Goal: Information Seeking & Learning: Compare options

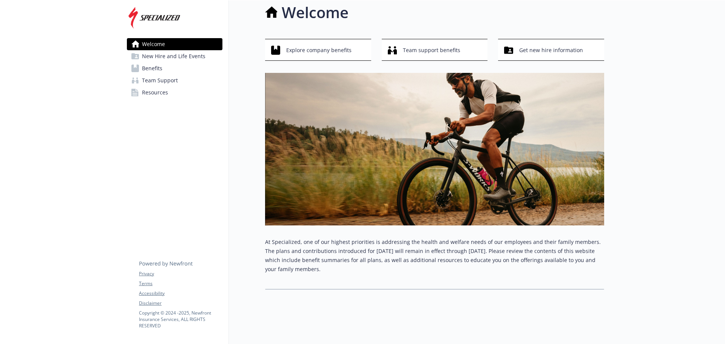
scroll to position [14, 0]
click at [148, 67] on span "Benefits" at bounding box center [152, 68] width 20 height 12
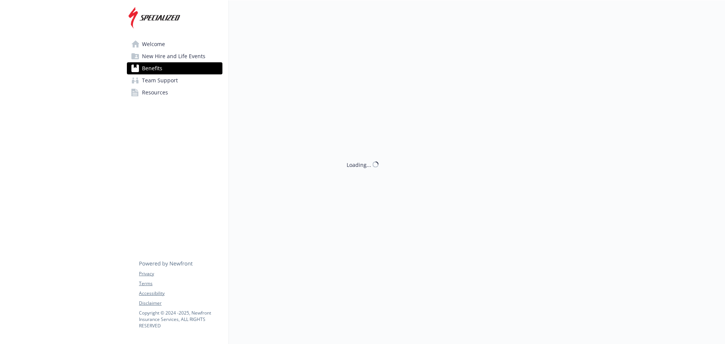
scroll to position [14, 0]
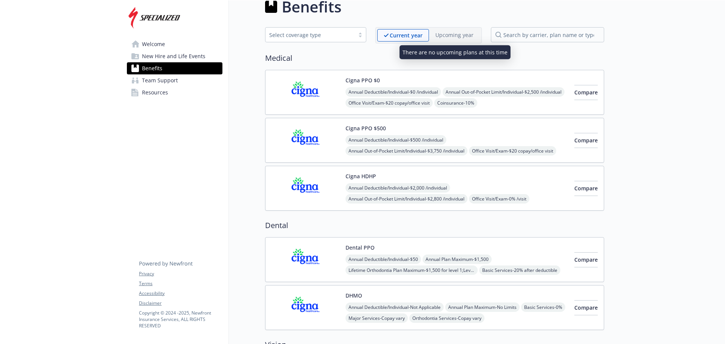
click at [467, 35] on p "Upcoming year" at bounding box center [454, 35] width 38 height 8
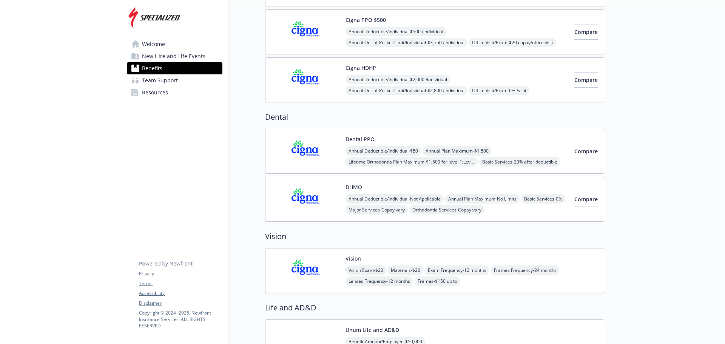
scroll to position [0, 0]
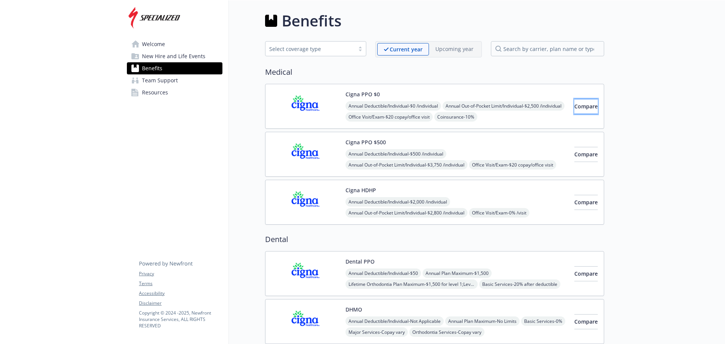
click at [574, 106] on span "Compare" at bounding box center [585, 106] width 23 height 7
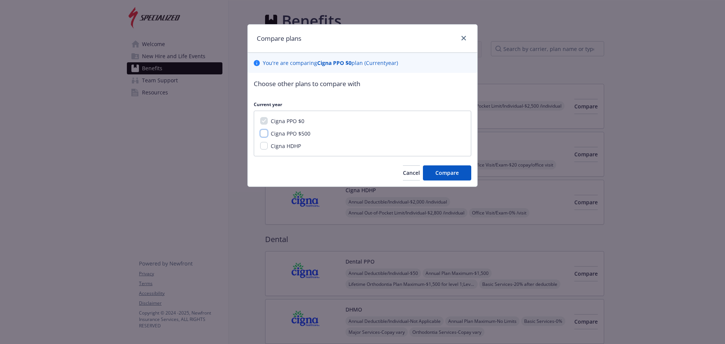
click at [267, 133] on input "Cigna PPO $500" at bounding box center [264, 133] width 8 height 8
checkbox input "true"
click at [442, 169] on span "Compare" at bounding box center [446, 172] width 23 height 7
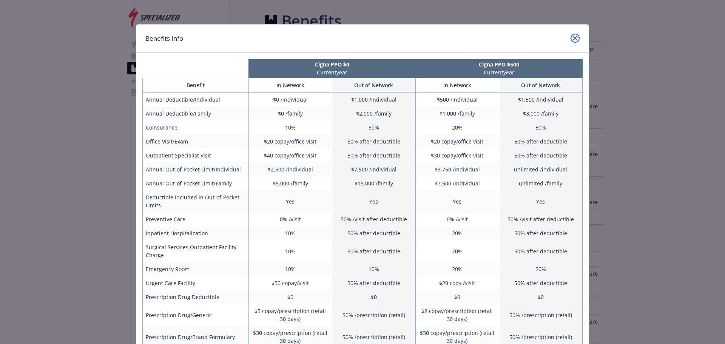
click at [572, 35] on link "close" at bounding box center [574, 38] width 9 height 9
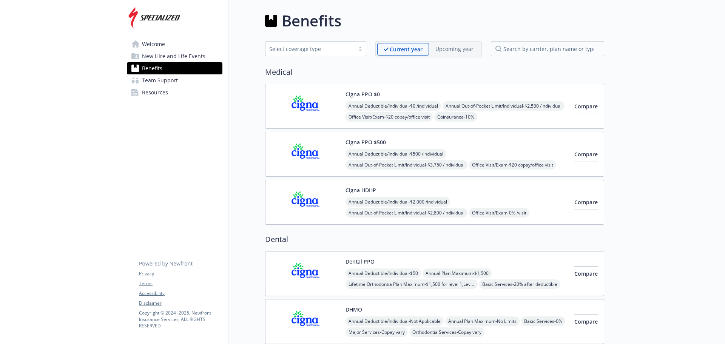
click at [177, 80] on span "Team Support" at bounding box center [160, 80] width 36 height 12
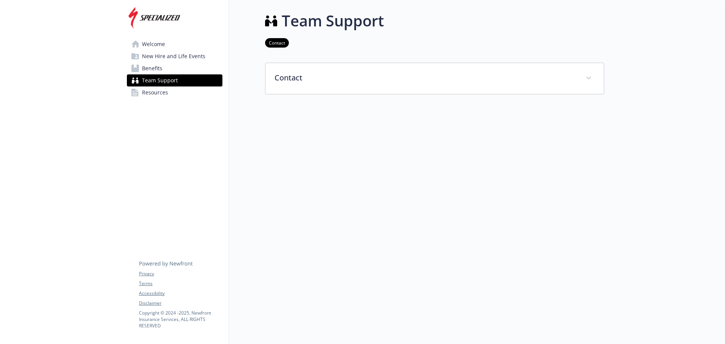
click at [180, 71] on link "Benefits" at bounding box center [175, 68] width 96 height 12
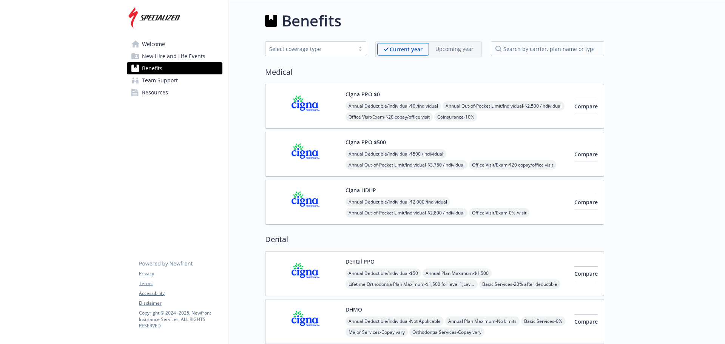
click at [171, 92] on link "Resources" at bounding box center [175, 92] width 96 height 12
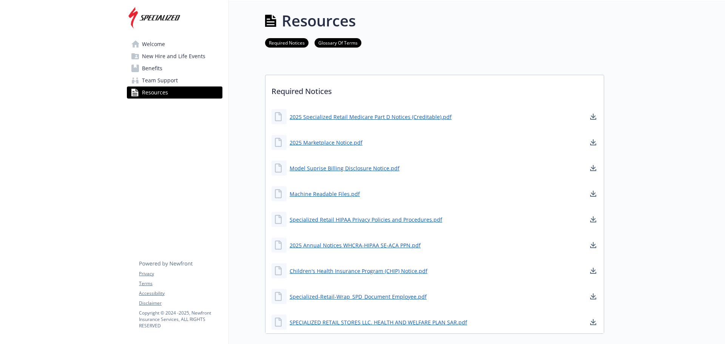
click at [176, 63] on link "Benefits" at bounding box center [175, 68] width 96 height 12
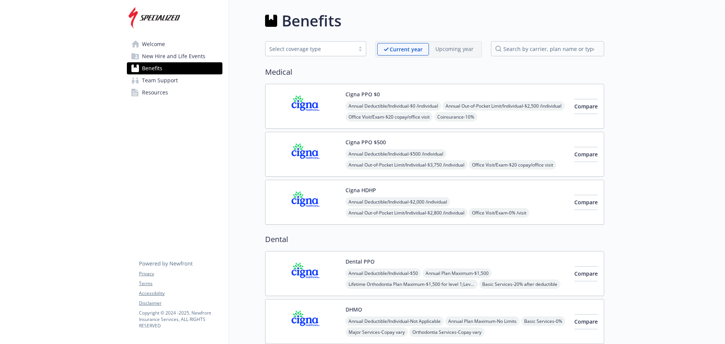
click at [176, 54] on span "New Hire and Life Events" at bounding box center [173, 56] width 63 height 12
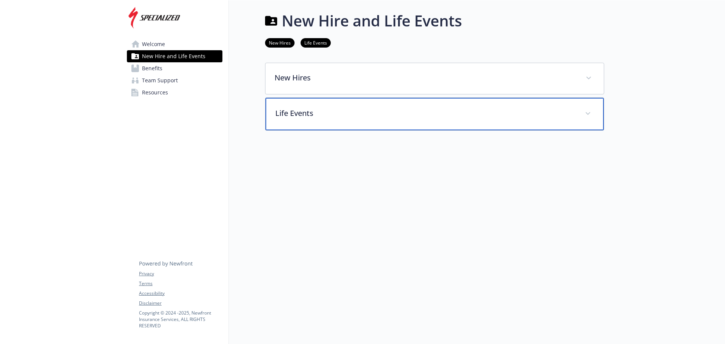
click at [330, 111] on p "Life Events" at bounding box center [425, 113] width 301 height 11
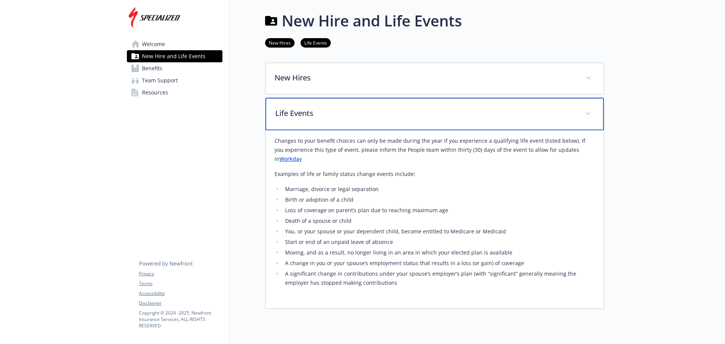
click at [330, 111] on p "Life Events" at bounding box center [425, 113] width 301 height 11
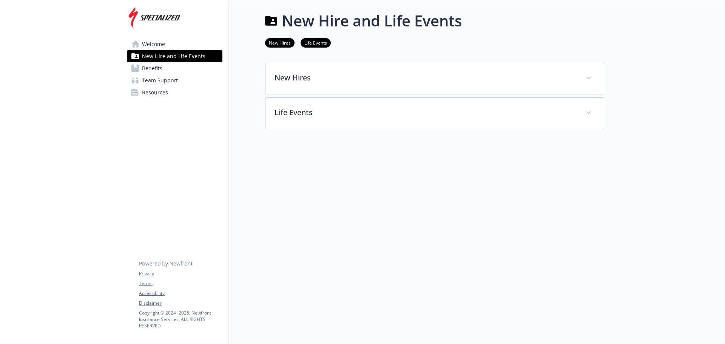
click at [148, 44] on span "Welcome" at bounding box center [153, 44] width 23 height 12
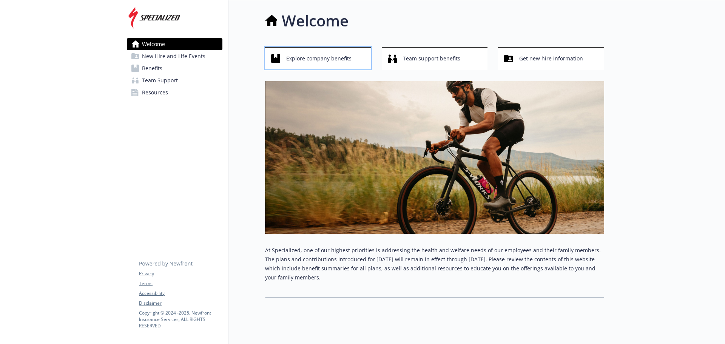
click at [351, 59] on div "Explore company benefits" at bounding box center [319, 58] width 96 height 14
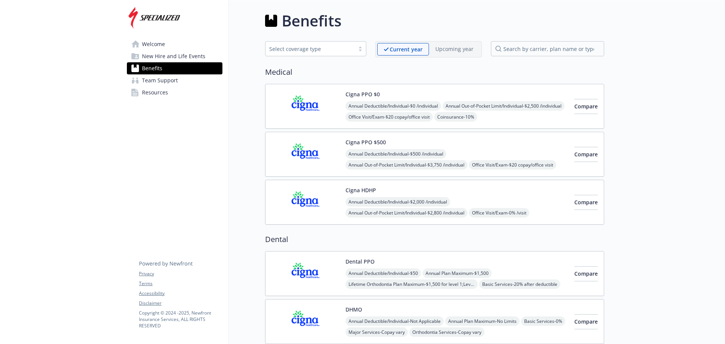
click at [470, 106] on div "Annual Deductible/Individual - $0 /individual Annual Out-of-Pocket Limit/Indivi…" at bounding box center [456, 133] width 223 height 65
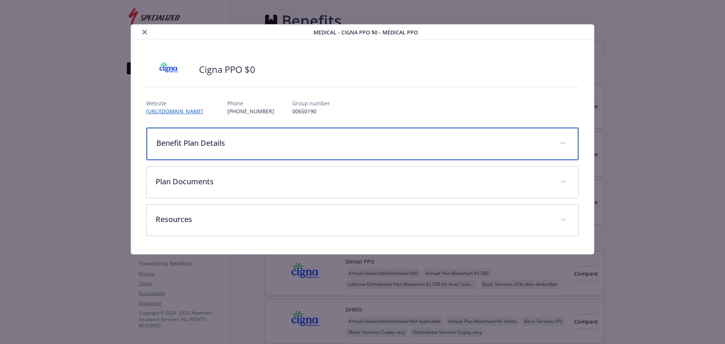
click at [286, 136] on div "Benefit Plan Details" at bounding box center [362, 144] width 432 height 32
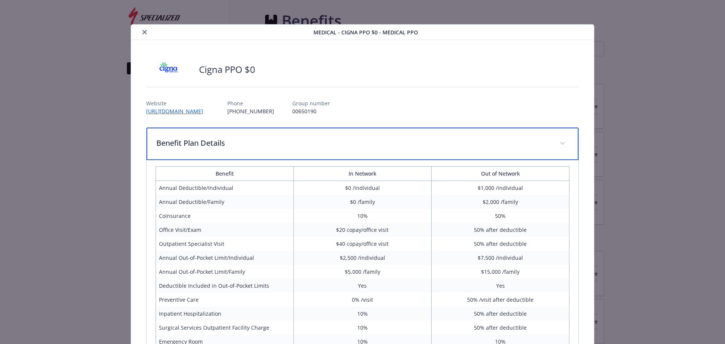
click at [312, 137] on div "Benefit Plan Details" at bounding box center [362, 144] width 432 height 32
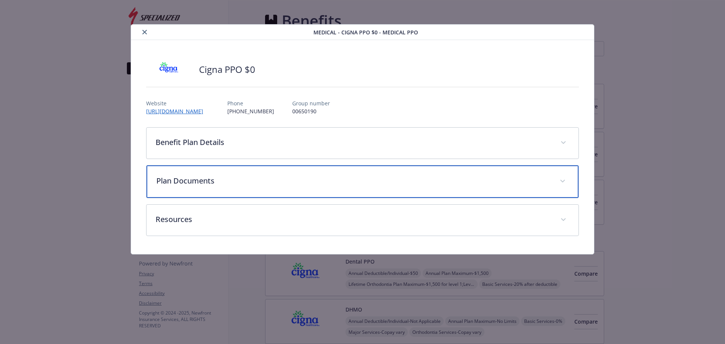
click at [271, 183] on p "Plan Documents" at bounding box center [353, 180] width 395 height 11
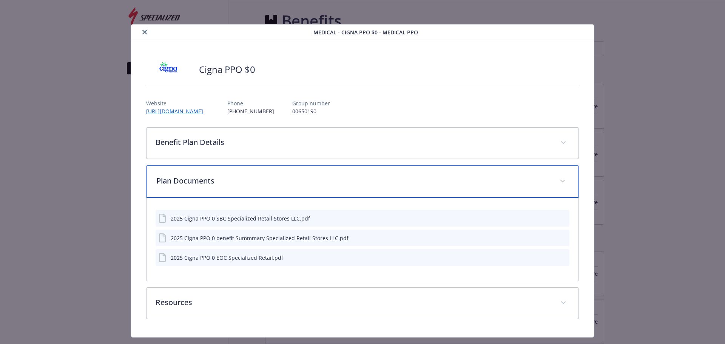
click at [271, 183] on p "Plan Documents" at bounding box center [353, 180] width 395 height 11
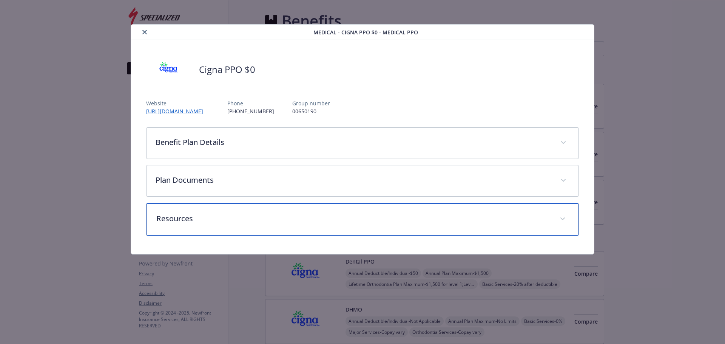
click at [250, 214] on p "Resources" at bounding box center [353, 218] width 395 height 11
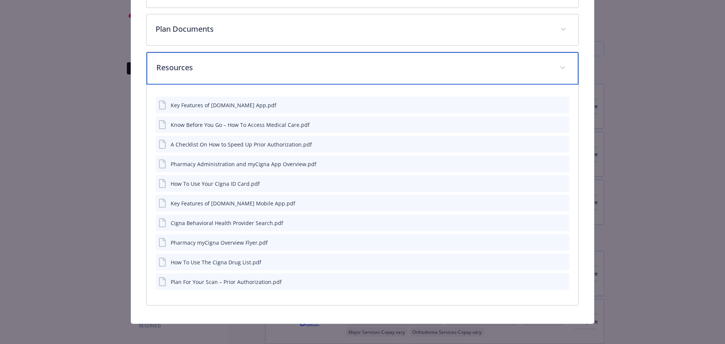
scroll to position [113, 0]
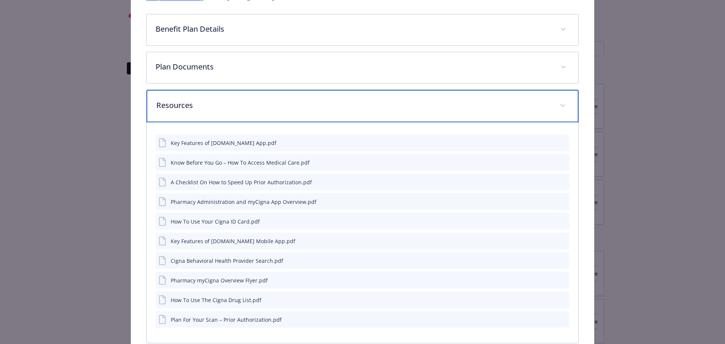
click at [227, 100] on p "Resources" at bounding box center [353, 105] width 395 height 11
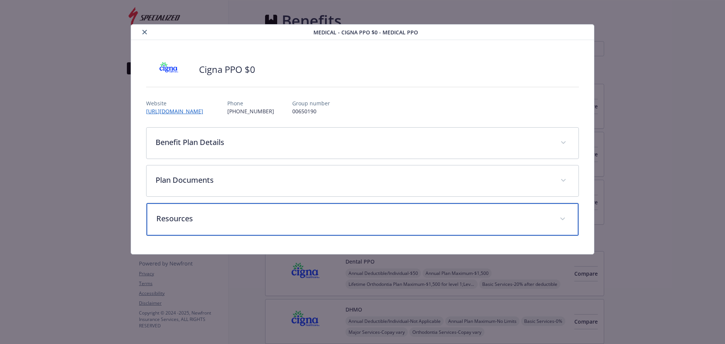
scroll to position [0, 0]
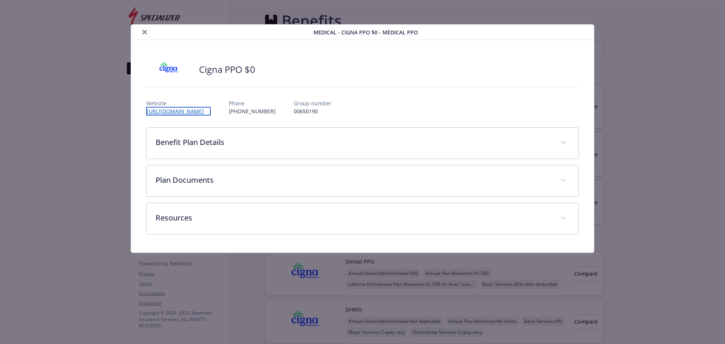
click at [179, 110] on link "[URL][DOMAIN_NAME]" at bounding box center [178, 111] width 65 height 9
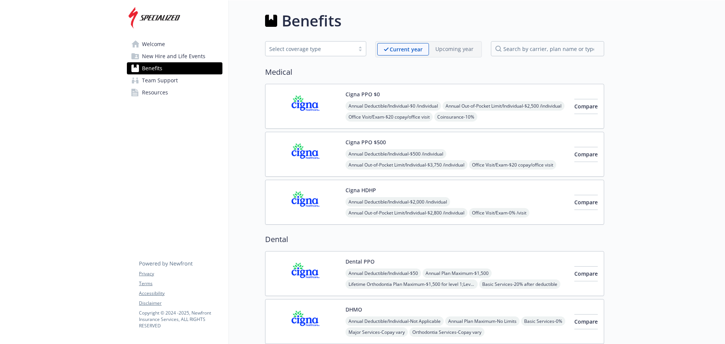
click at [307, 48] on div "Select coverage type" at bounding box center [310, 49] width 82 height 8
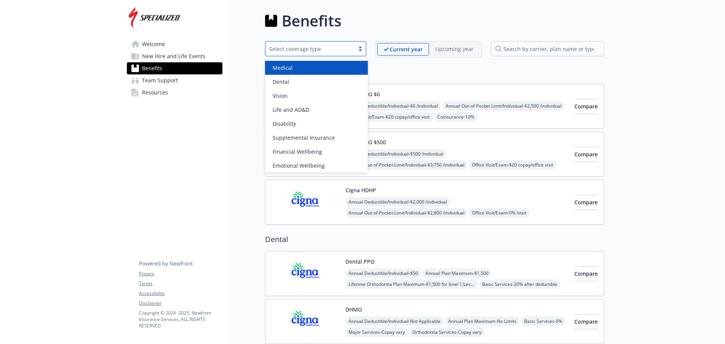
click at [307, 48] on div "Select coverage type" at bounding box center [310, 49] width 82 height 8
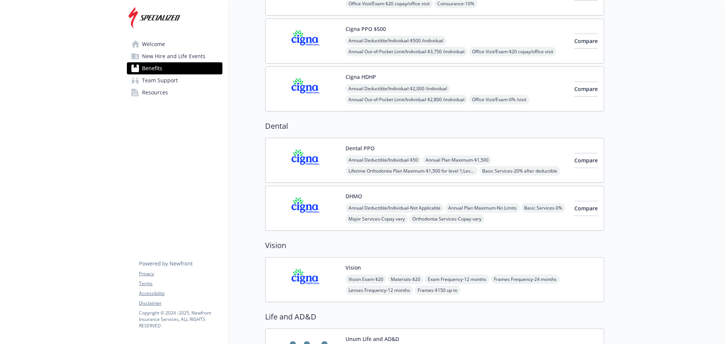
scroll to position [151, 0]
